Goal: Information Seeking & Learning: Learn about a topic

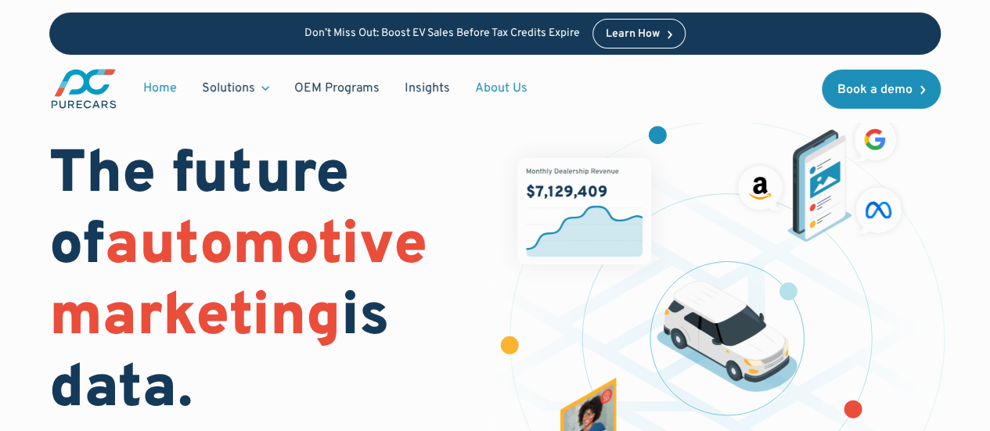
click at [487, 83] on link "About Us" at bounding box center [500, 89] width 77 height 30
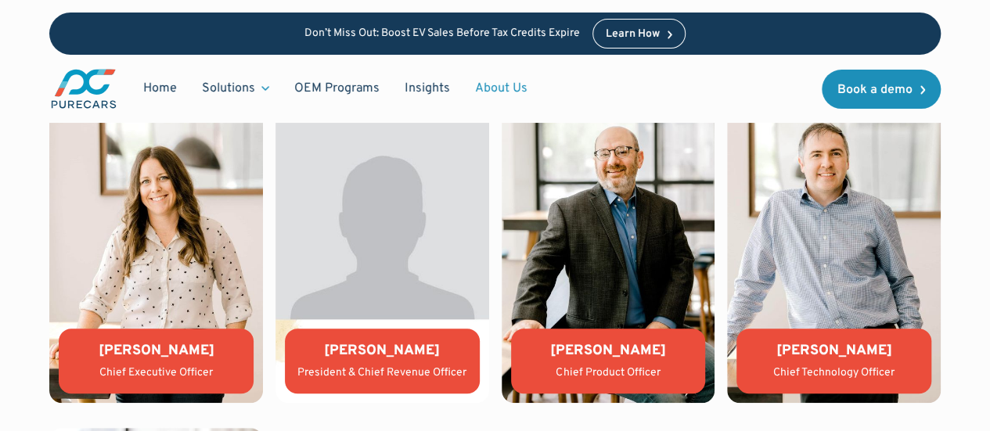
scroll to position [3219, 0]
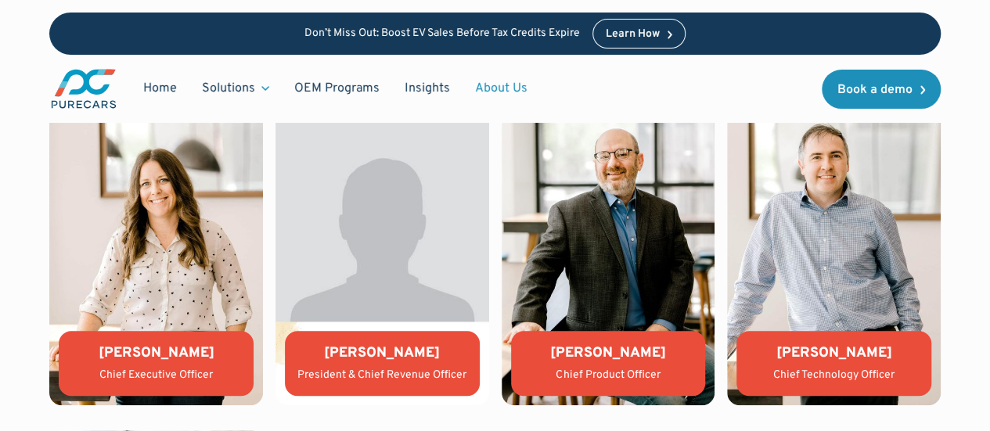
click at [159, 232] on img at bounding box center [156, 245] width 214 height 320
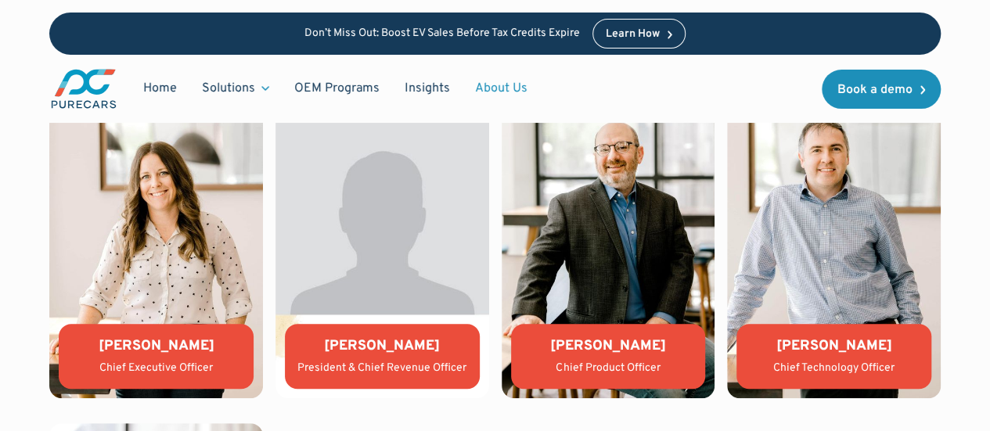
scroll to position [3229, 0]
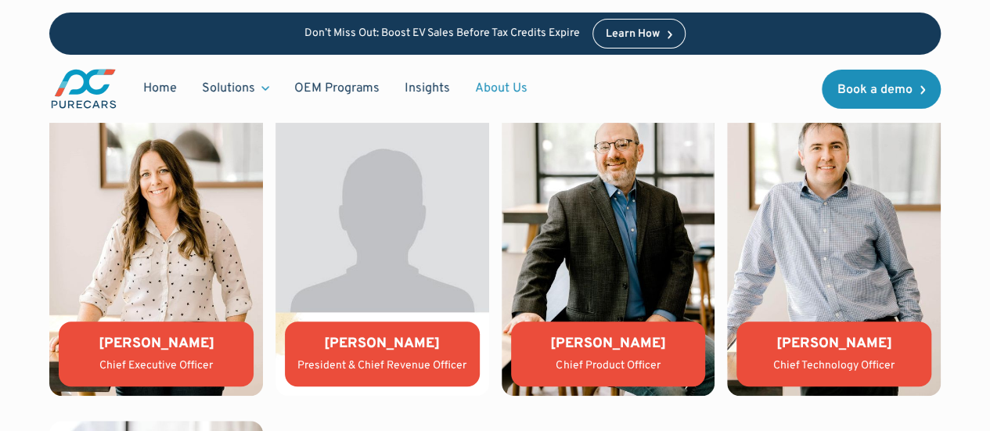
click at [149, 351] on div "[PERSON_NAME] Chief Executive Officer" at bounding box center [156, 354] width 195 height 65
click at [175, 243] on img at bounding box center [156, 236] width 214 height 320
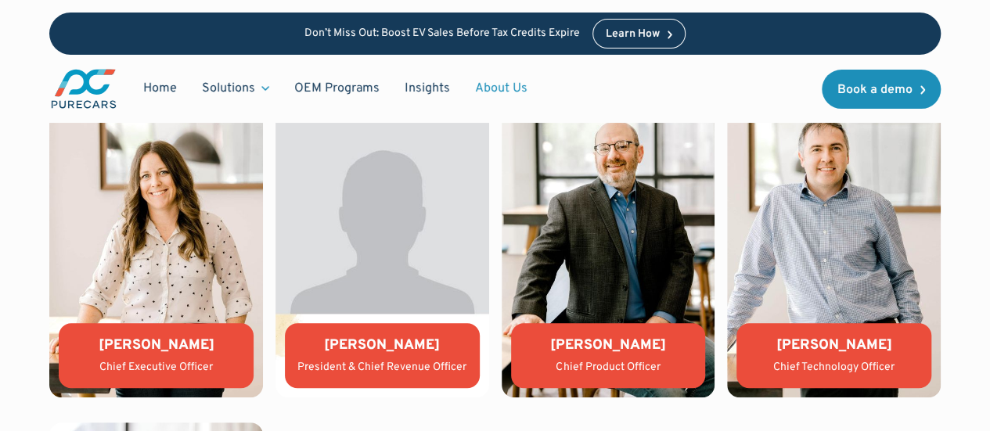
scroll to position [3226, 0]
